Goal: Transaction & Acquisition: Purchase product/service

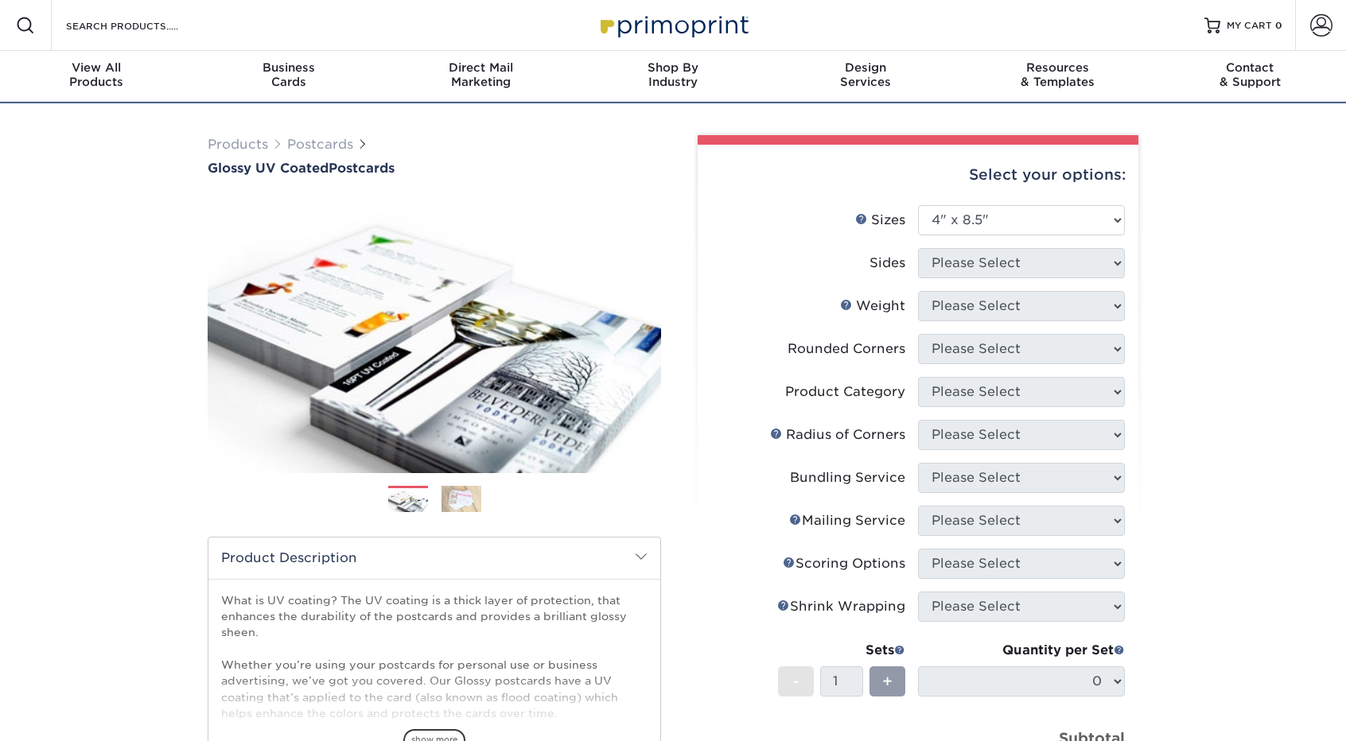
select select "4.00x8.50"
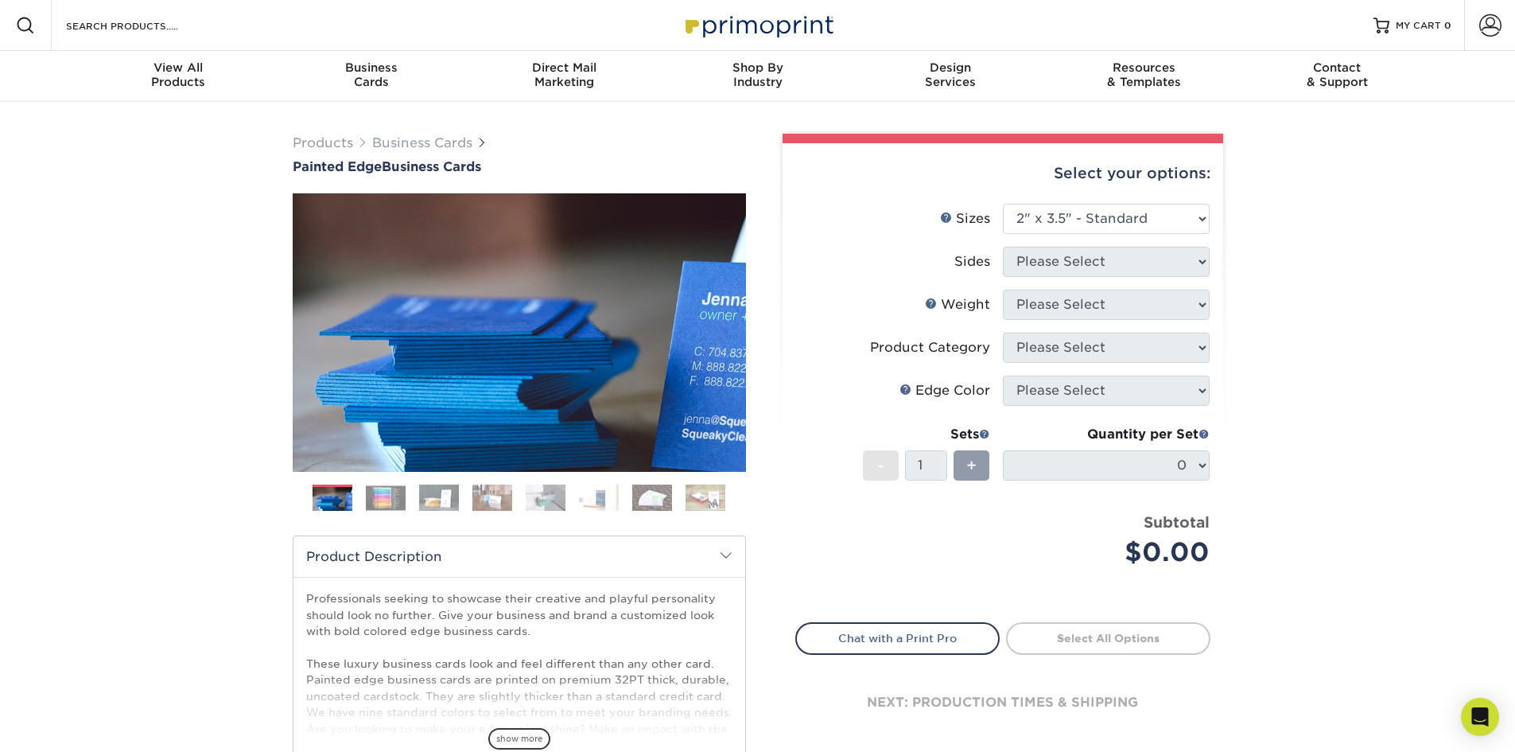
select select "2.00x3.50"
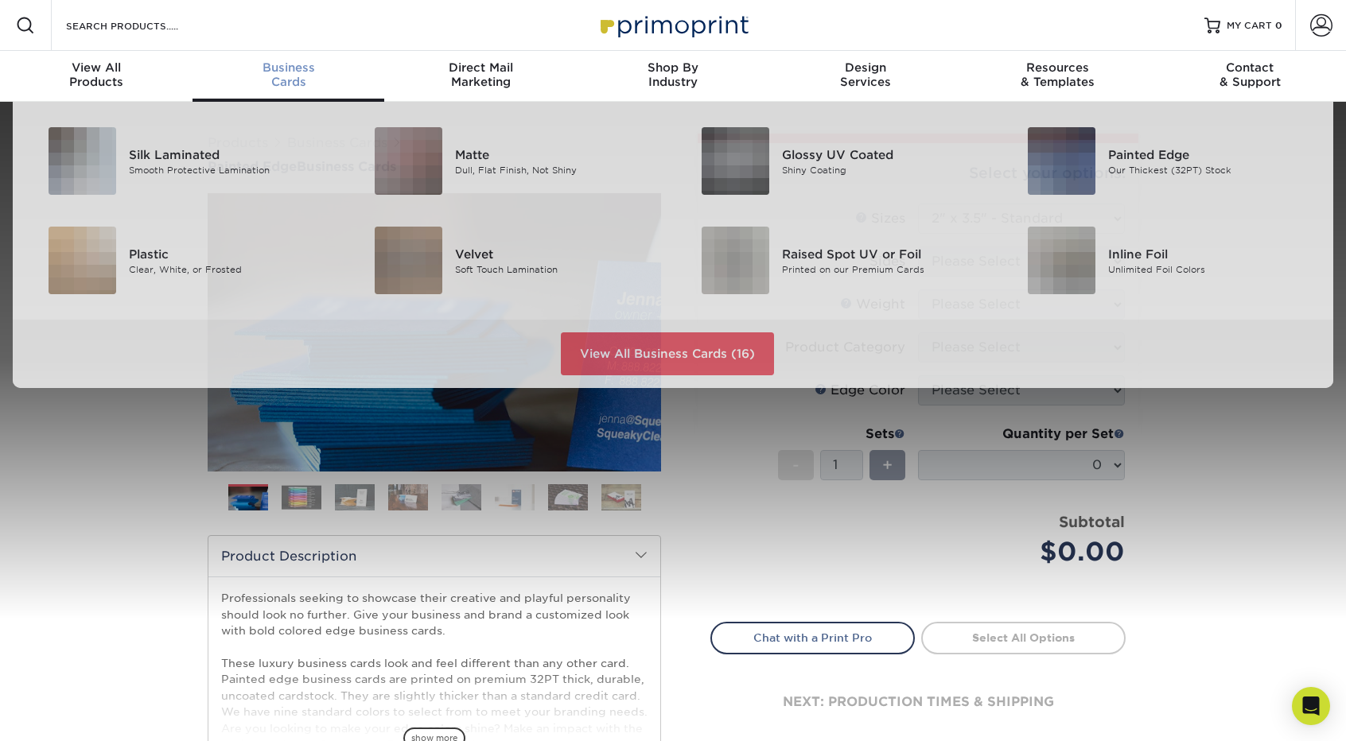
click at [280, 58] on link "Business Cards" at bounding box center [289, 76] width 193 height 51
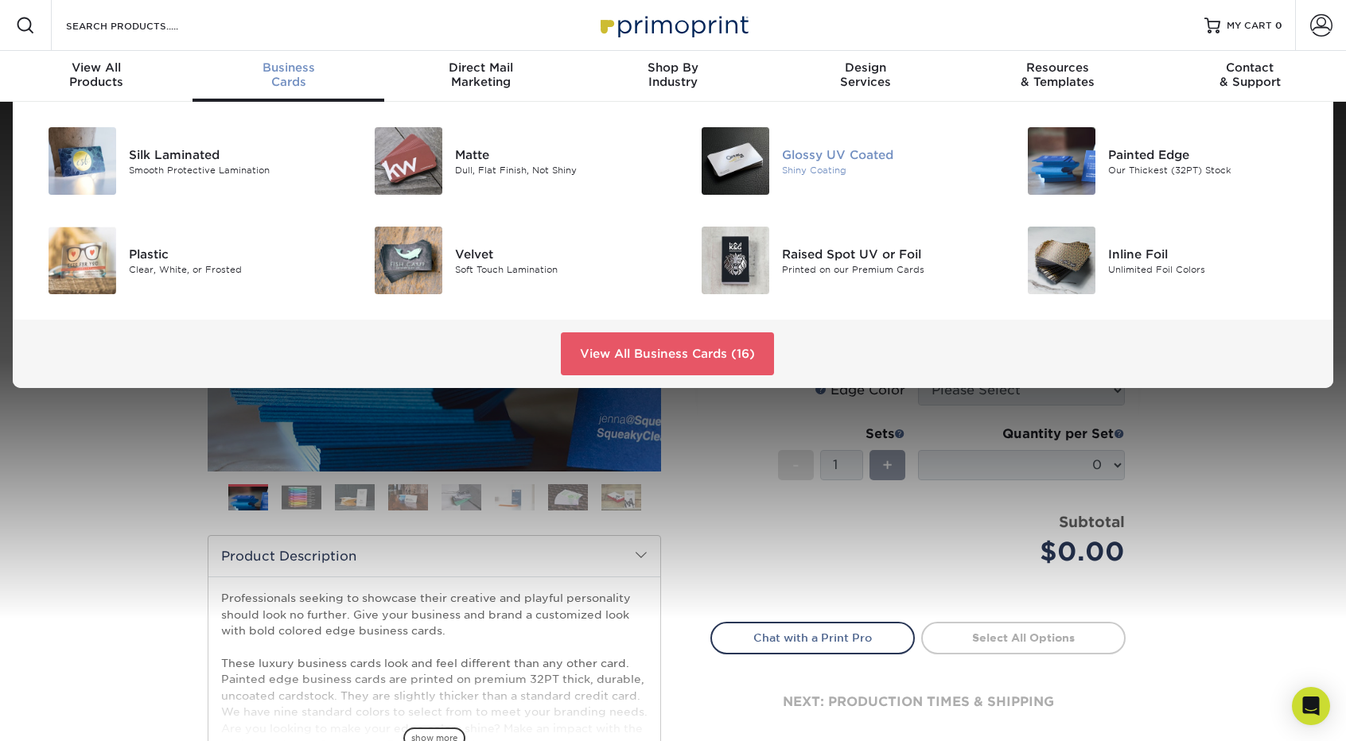
click at [717, 149] on img at bounding box center [736, 161] width 68 height 68
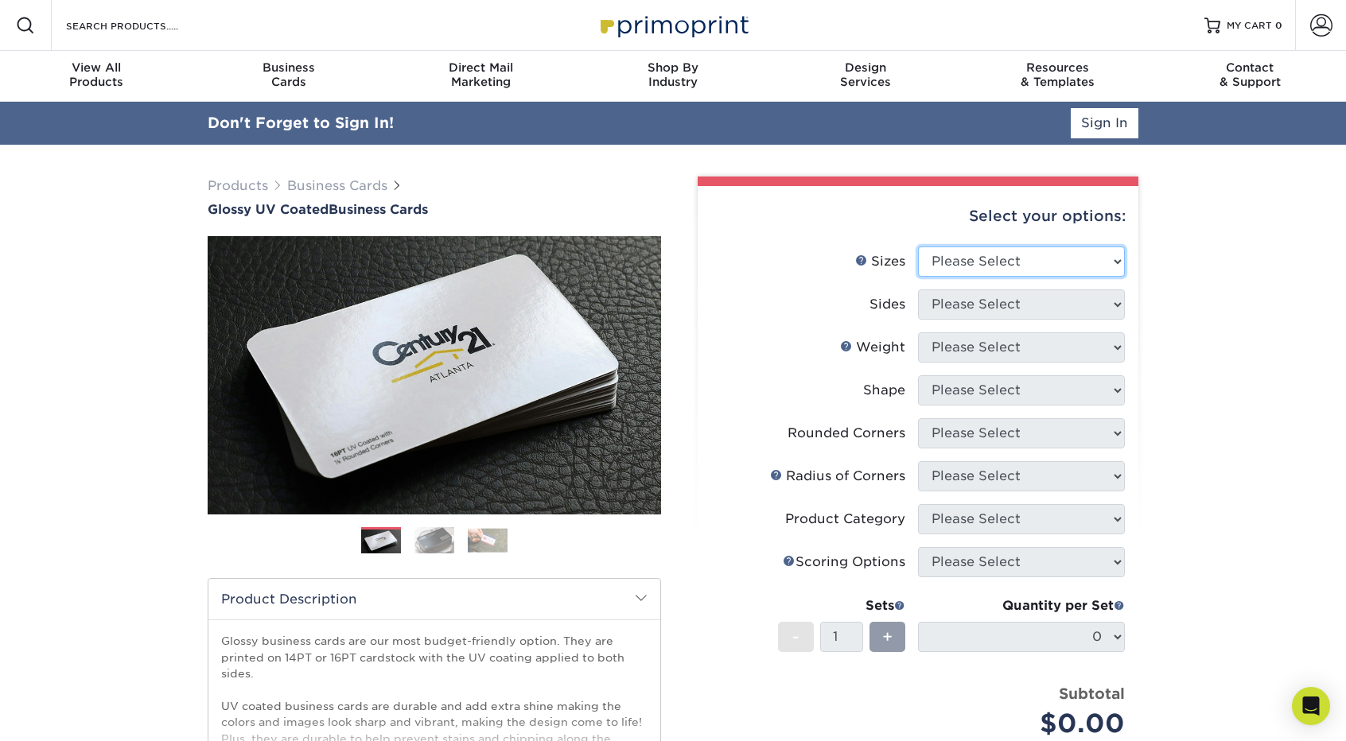
click at [1025, 273] on select "Please Select 1.5" x 3.5" - Mini 1.75" x 3.5" - Mini 2" x 2" - Square 2" x 3" -…" at bounding box center [1021, 262] width 207 height 30
select select "2.00x3.50"
click at [918, 247] on select "Please Select 1.5" x 3.5" - Mini 1.75" x 3.5" - Mini 2" x 2" - Square 2" x 3" -…" at bounding box center [1021, 262] width 207 height 30
click at [972, 307] on select "Please Select Print Both Sides Print Front Only" at bounding box center [1021, 305] width 207 height 30
select select "13abbda7-1d64-4f25-8bb2-c179b224825d"
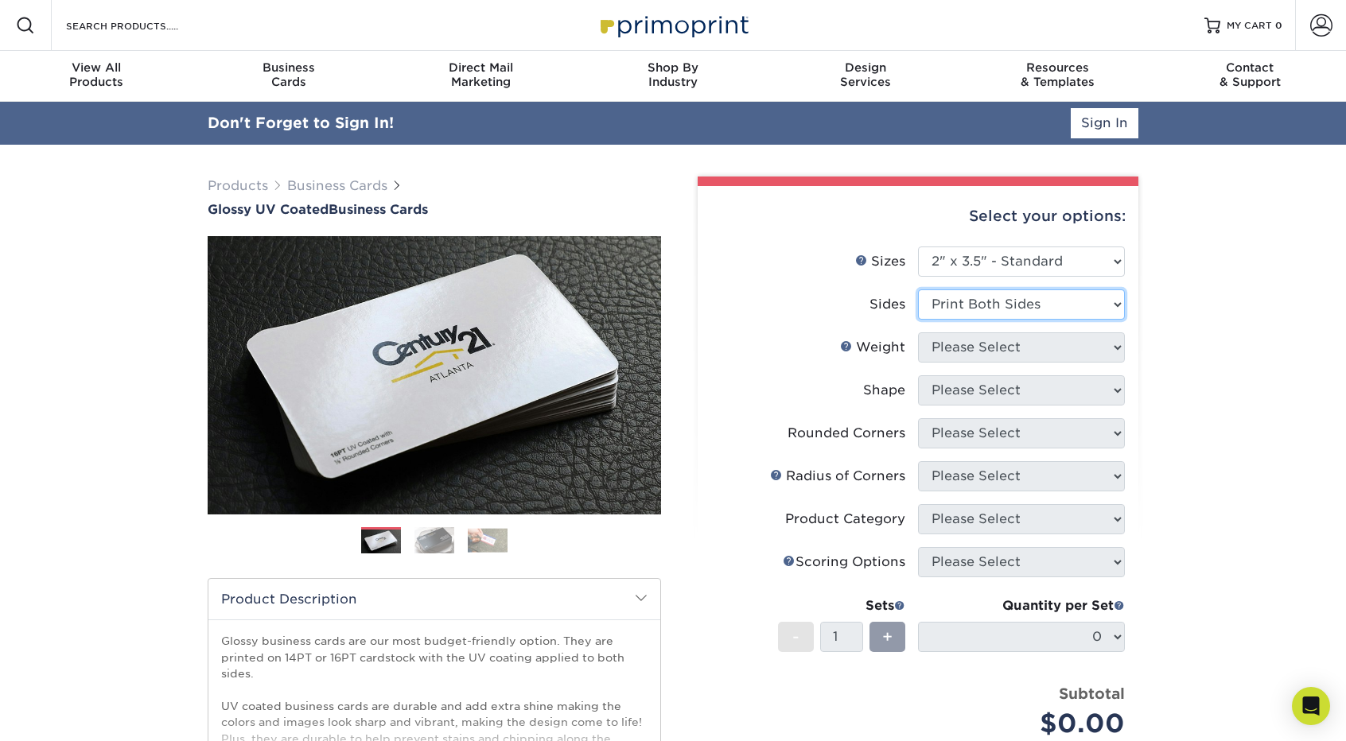
click at [918, 290] on select "Please Select Print Both Sides Print Front Only" at bounding box center [1021, 305] width 207 height 30
click at [991, 348] on select "Please Select 16PT 14PT" at bounding box center [1021, 348] width 207 height 30
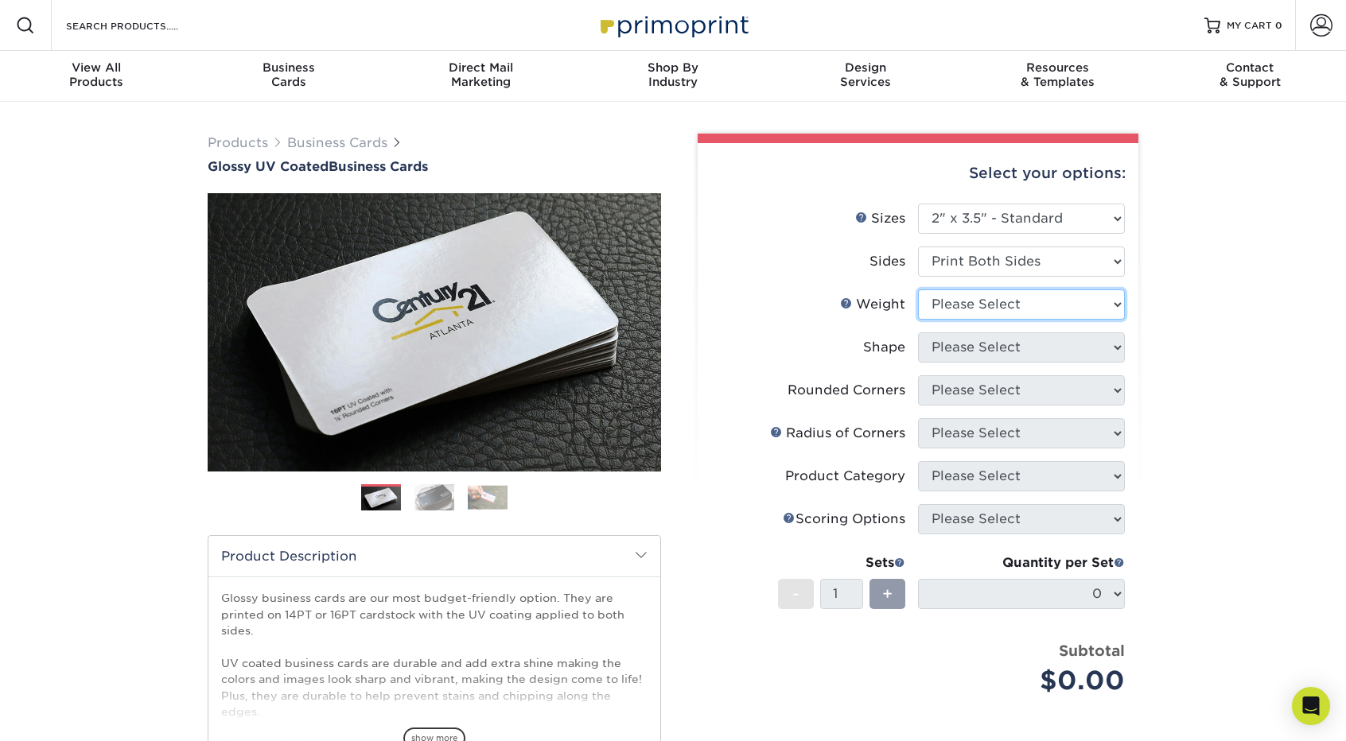
select select "16PT"
click at [918, 290] on select "Please Select 16PT 14PT" at bounding box center [1021, 305] width 207 height 30
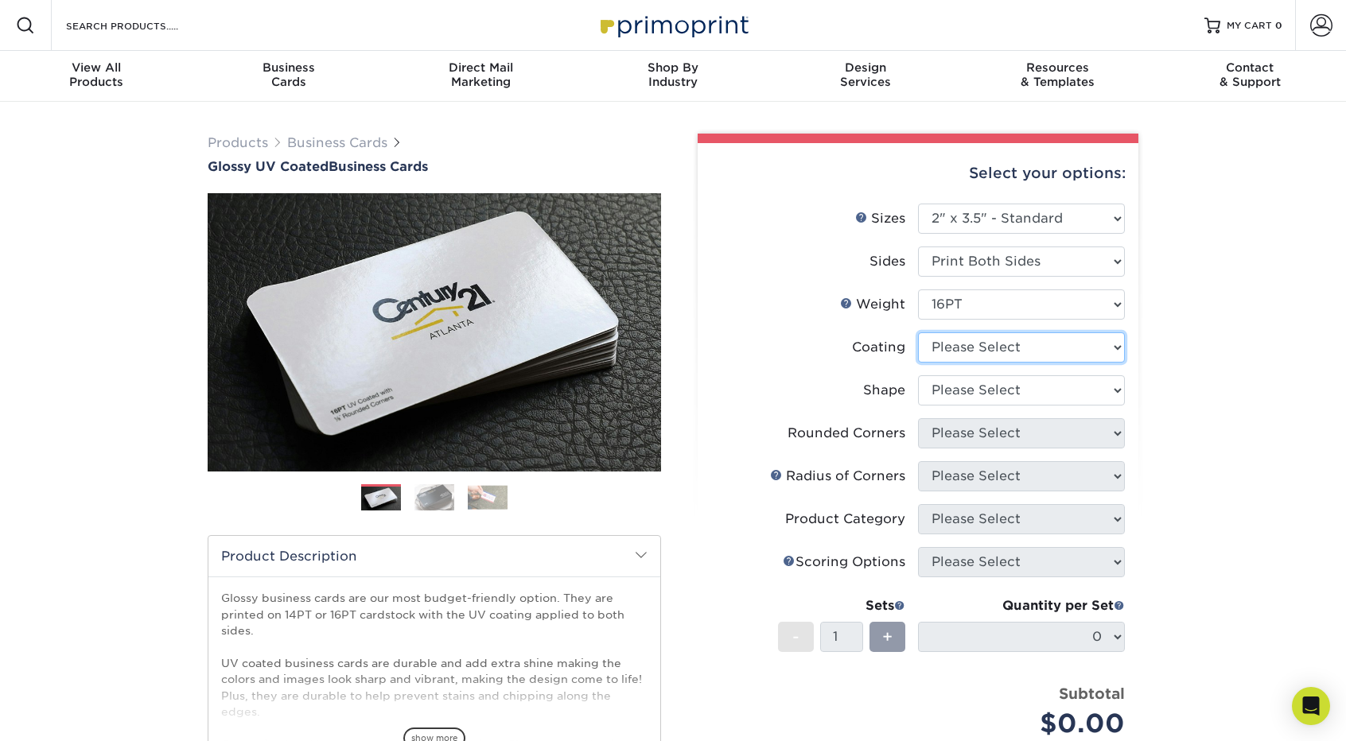
click at [996, 347] on select at bounding box center [1021, 348] width 207 height 30
select select "ae367451-b2b8-45df-a344-0f05b6a12993"
click at [918, 333] on select at bounding box center [1021, 348] width 207 height 30
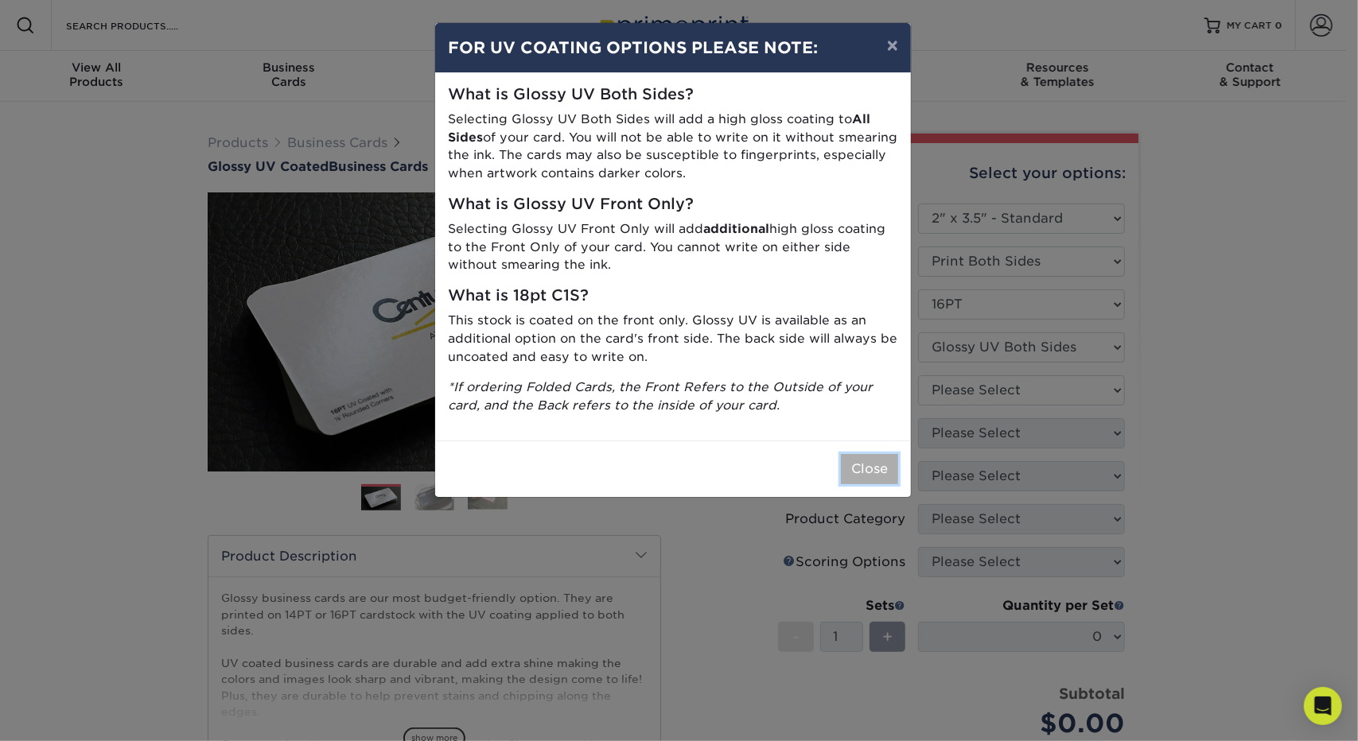
click at [864, 468] on button "Close" at bounding box center [869, 469] width 57 height 30
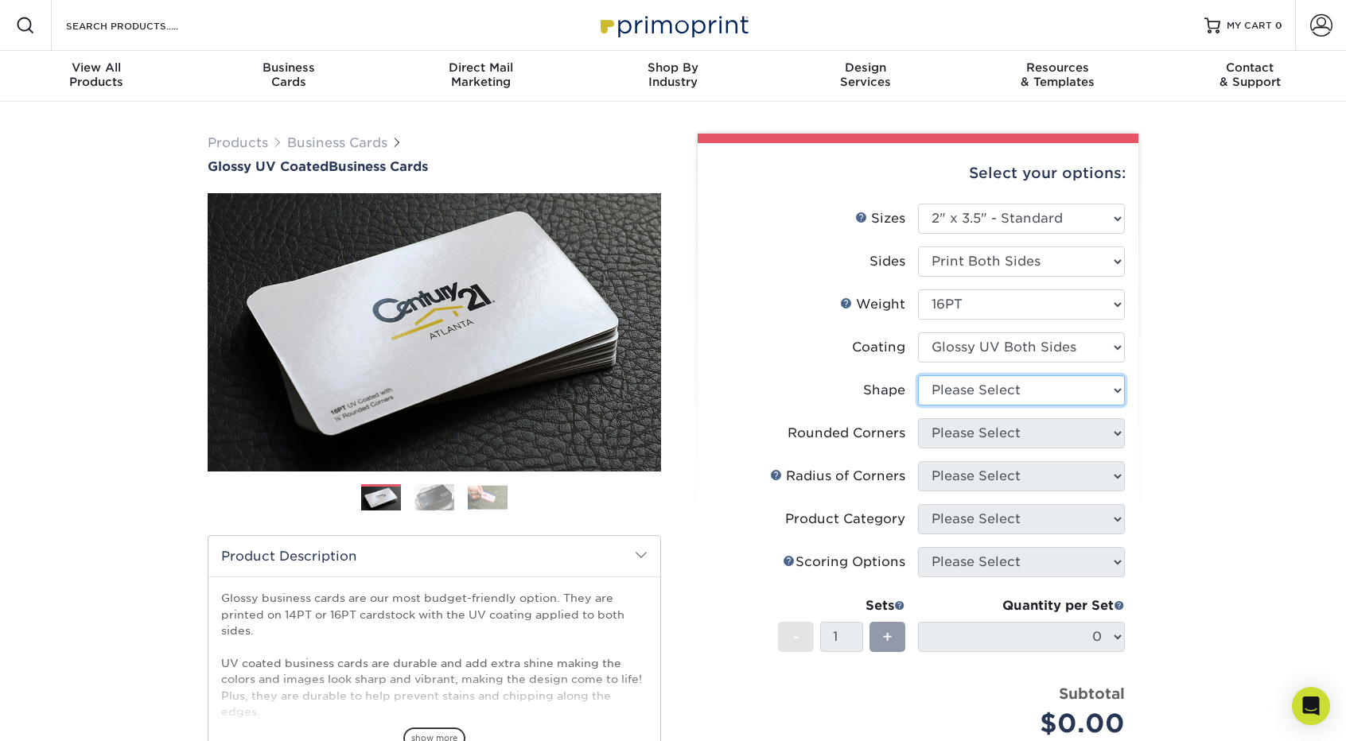
click at [1049, 399] on select "Please Select Standard Oval" at bounding box center [1021, 390] width 207 height 30
click at [918, 375] on select "Please Select Standard Oval" at bounding box center [1021, 390] width 207 height 30
click at [1002, 399] on select "Please Select Standard Oval" at bounding box center [1021, 390] width 207 height 30
click at [918, 375] on select "Please Select Standard Oval" at bounding box center [1021, 390] width 207 height 30
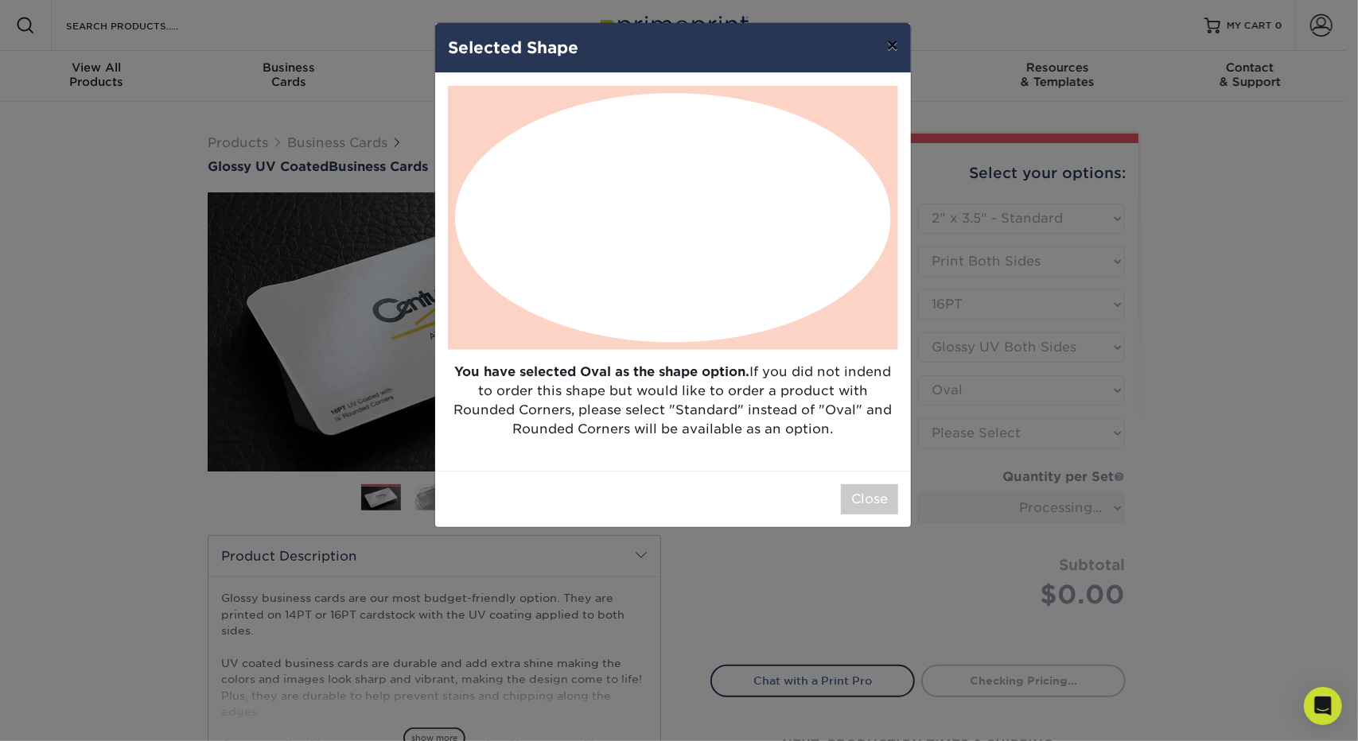
click at [889, 49] on button "×" at bounding box center [892, 45] width 37 height 45
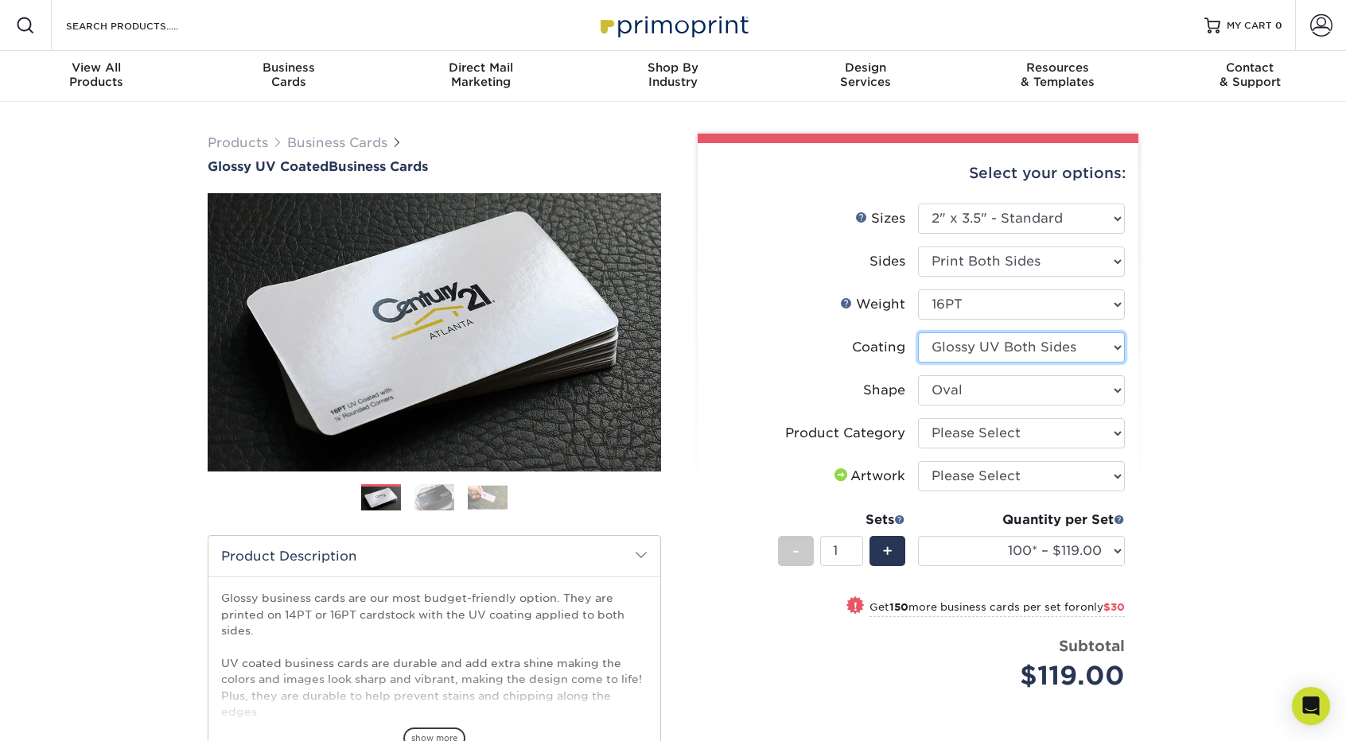
click at [1055, 352] on select at bounding box center [1021, 348] width 207 height 30
click at [759, 347] on label "Coating" at bounding box center [814, 348] width 207 height 30
click at [939, 399] on select "Please Select Standard Oval" at bounding box center [1021, 390] width 207 height 30
select select "standard"
click at [918, 375] on select "Please Select Standard Oval" at bounding box center [1021, 390] width 207 height 30
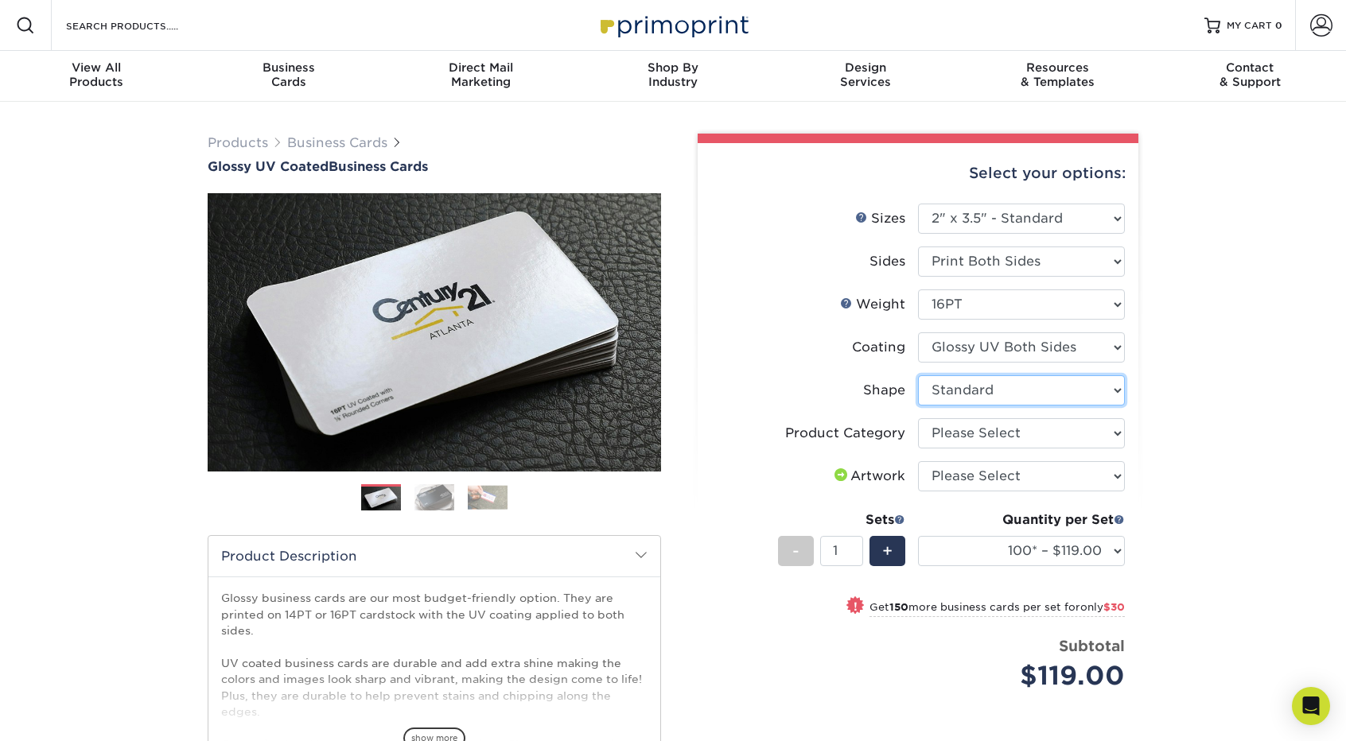
select select
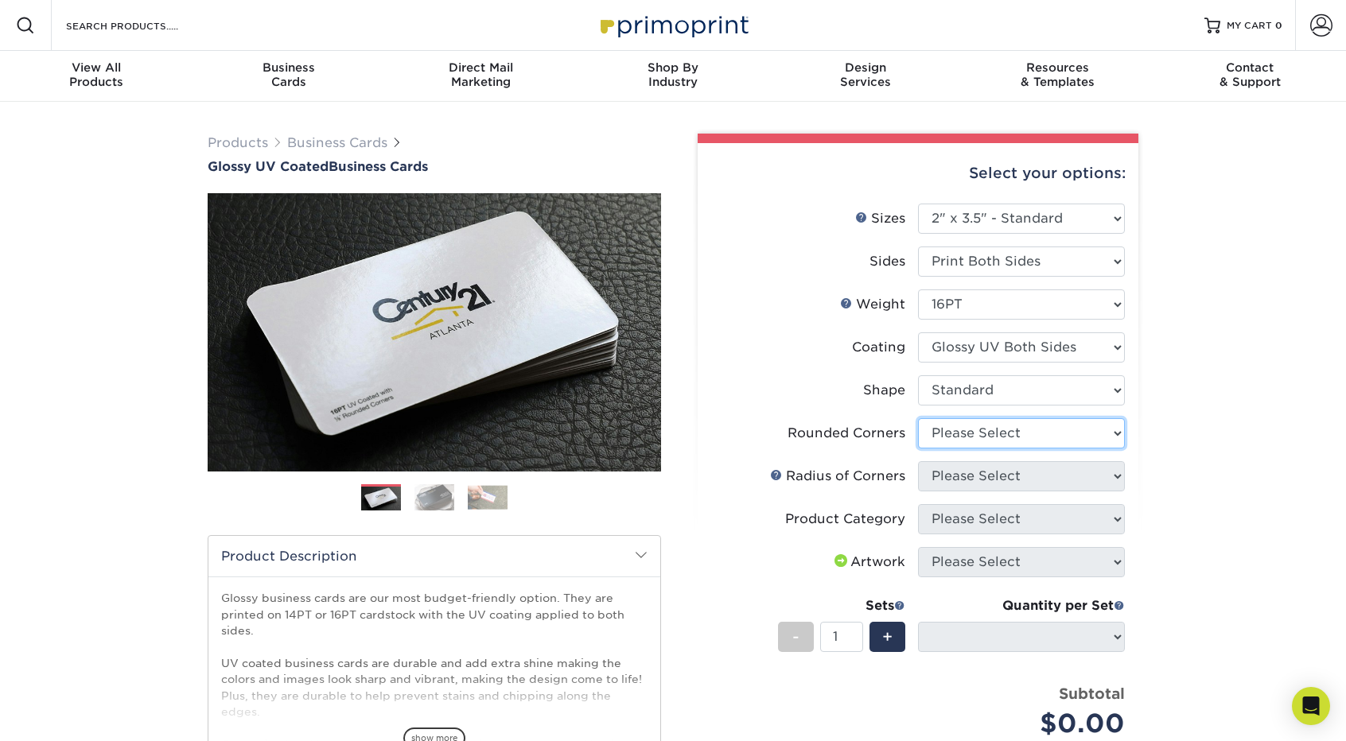
click at [978, 440] on select "Please Select Yes - Round 2 Corners Yes - Round 4 Corners No" at bounding box center [1021, 433] width 207 height 30
select select "0"
click at [918, 418] on select "Please Select Yes - Round 2 Corners Yes - Round 4 Corners No" at bounding box center [1021, 433] width 207 height 30
select select "-1"
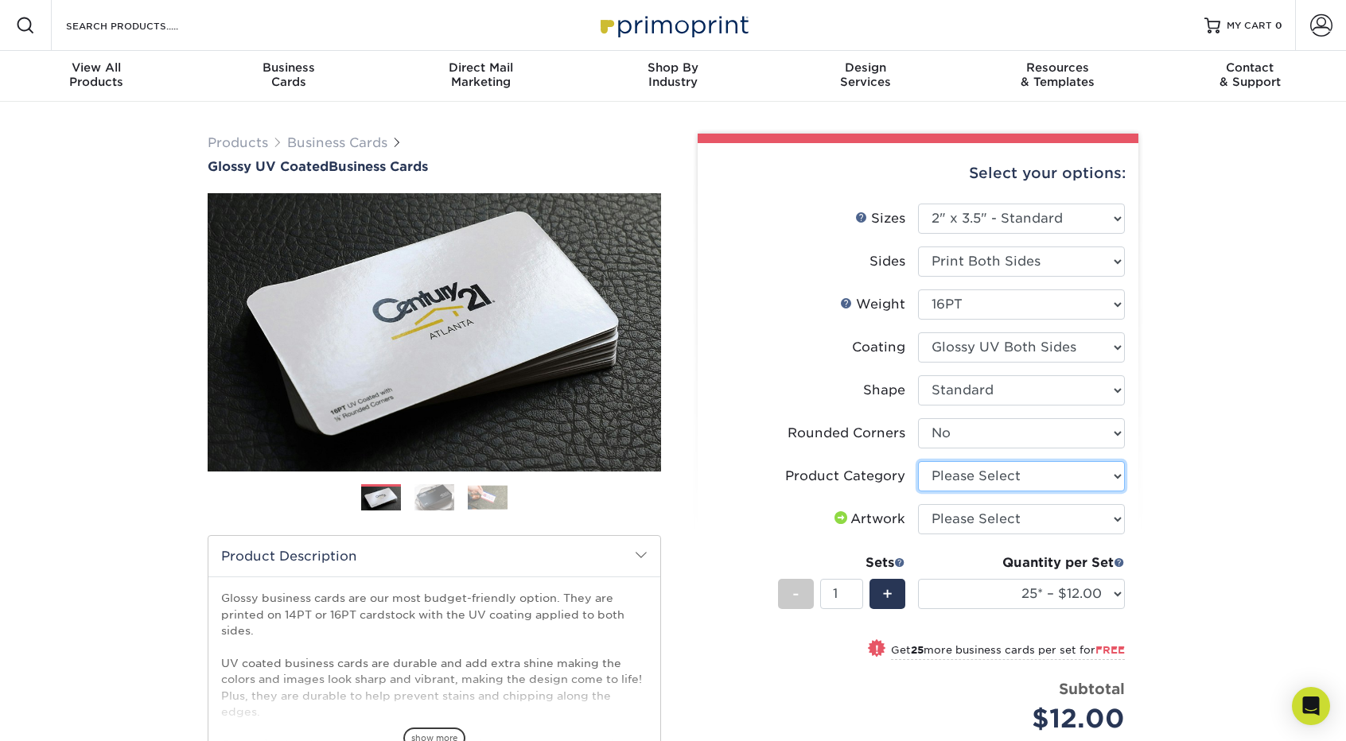
click at [1027, 474] on select "Please Select Business Cards" at bounding box center [1021, 476] width 207 height 30
select select "3b5148f1-0588-4f88-a218-97bcfdce65c1"
click at [918, 461] on select "Please Select Business Cards" at bounding box center [1021, 476] width 207 height 30
click at [1211, 492] on div "Products Business Cards Glossy UV Coated Business Cards Previous Next" at bounding box center [673, 554] width 1346 height 904
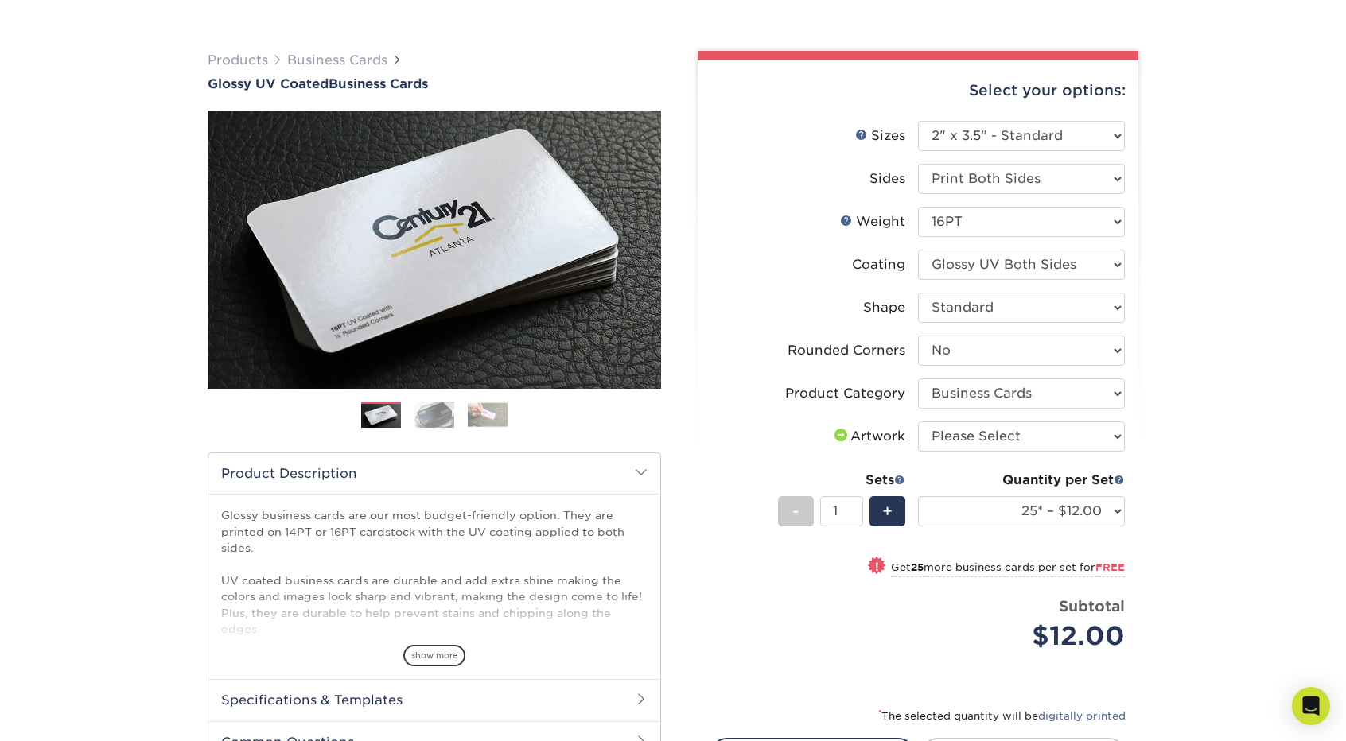
scroll to position [159, 0]
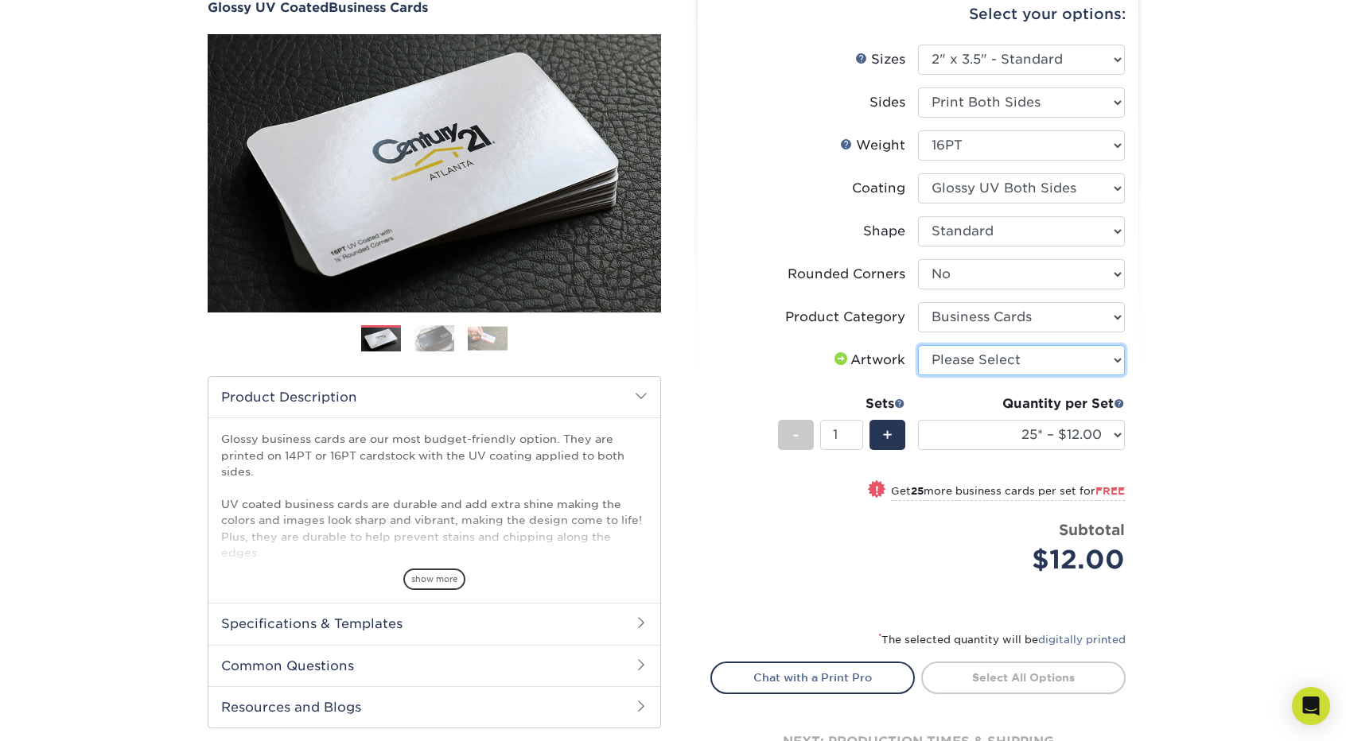
click at [1093, 349] on select "Please Select I will upload files I need a design - $100" at bounding box center [1021, 360] width 207 height 30
select select "upload"
click at [918, 345] on select "Please Select I will upload files I need a design - $100" at bounding box center [1021, 360] width 207 height 30
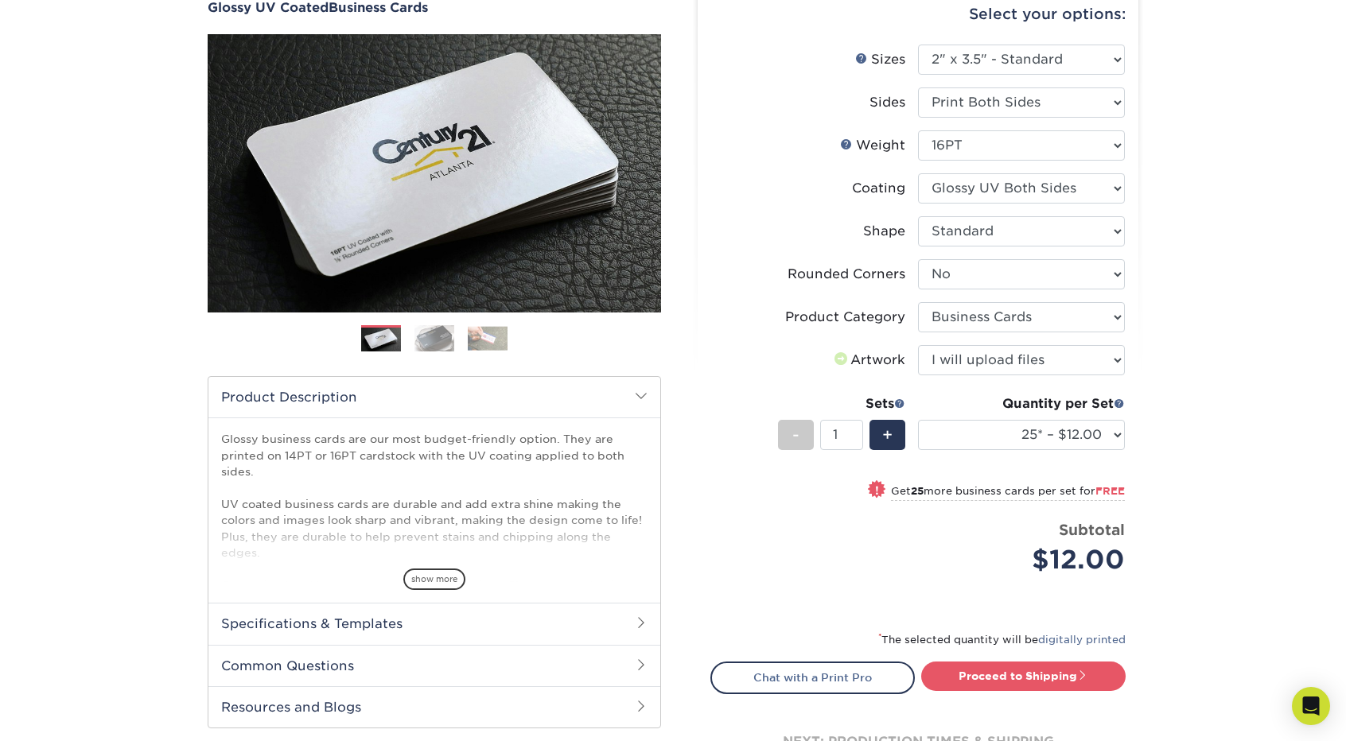
click at [1204, 436] on div "Products Business Cards Glossy UV Coated Business Cards Previous Next" at bounding box center [673, 395] width 1346 height 904
click at [1098, 435] on select "25* – $12.00 50* – $12.00 100* – $12.00 250* – $21.00 500 – $42.00 1000 – $53.0…" at bounding box center [1021, 435] width 207 height 30
select select "100* – $12.00"
click at [918, 420] on select "25* – $12.00 50* – $12.00 100* – $12.00 250* – $21.00 500 – $42.00 1000 – $53.0…" at bounding box center [1021, 435] width 207 height 30
click at [437, 573] on span "show more" at bounding box center [434, 579] width 62 height 21
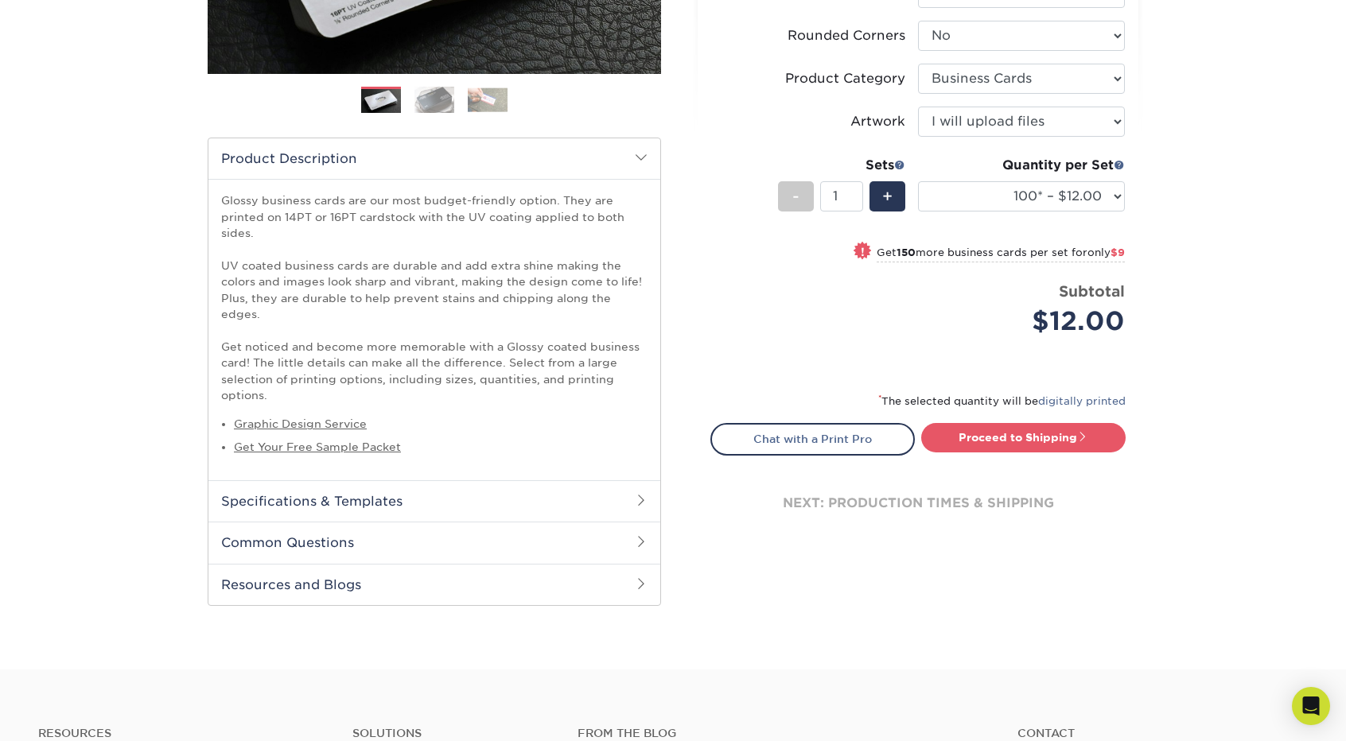
scroll to position [716, 0]
